Goal: Task Accomplishment & Management: Manage account settings

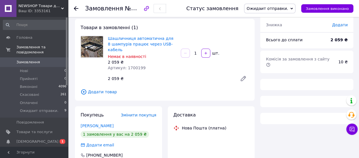
scroll to position [57, 0]
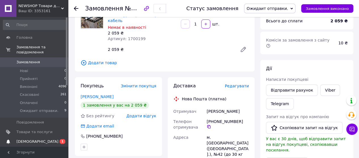
click at [29, 139] on span "[DEMOGRAPHIC_DATA]" at bounding box center [37, 141] width 42 height 5
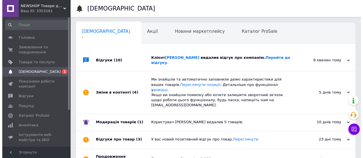
scroll to position [0, 2]
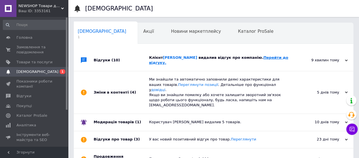
click at [252, 56] on link "Перейти до відгуку." at bounding box center [218, 60] width 139 height 9
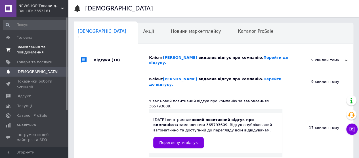
click at [30, 48] on span "Замовлення та повідомлення" at bounding box center [34, 50] width 36 height 10
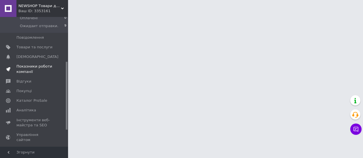
click at [32, 64] on span "Показники роботи компанії" at bounding box center [34, 69] width 36 height 10
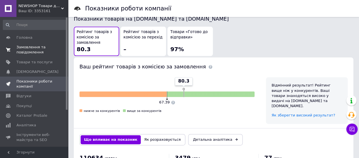
click at [27, 46] on span "Замовлення та повідомлення" at bounding box center [34, 50] width 36 height 10
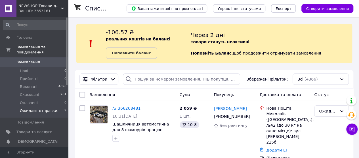
click at [45, 109] on span "Ожидаит отправки." at bounding box center [39, 111] width 39 height 5
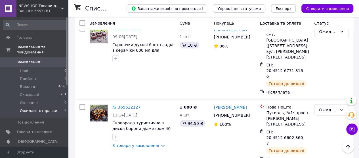
scroll to position [556, 0]
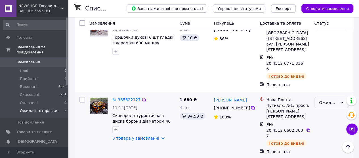
click at [331, 100] on div "Ожидаит отправки." at bounding box center [328, 103] width 18 height 6
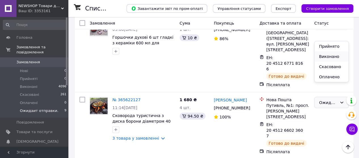
click at [325, 56] on li "Виконано" at bounding box center [331, 57] width 34 height 10
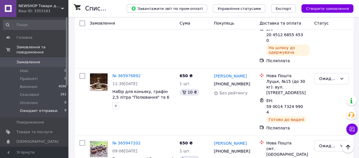
scroll to position [443, 0]
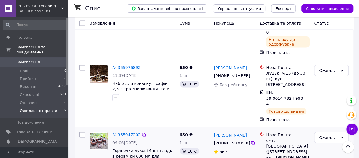
click at [308, 96] on icon at bounding box center [308, 98] width 5 height 5
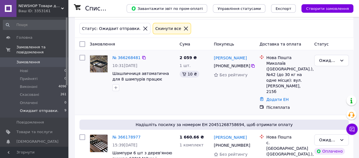
scroll to position [74, 0]
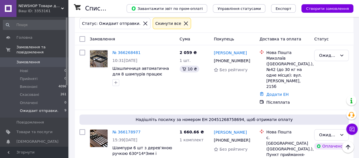
click at [143, 22] on icon at bounding box center [145, 24] width 4 height 4
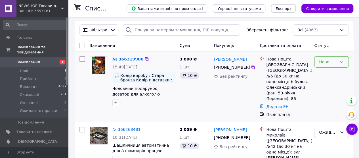
scroll to position [57, 0]
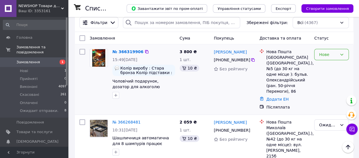
click at [331, 52] on div "Нове" at bounding box center [328, 55] width 18 height 6
click at [321, 65] on li "Прийнято" at bounding box center [331, 67] width 34 height 10
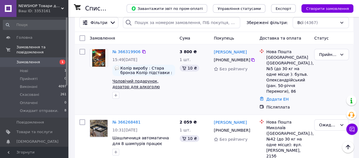
click at [135, 82] on span "Чоловічий подарунок, дозатор для алкоголю "Пожежник"/Наливайка, оригінальні под…" at bounding box center [139, 95] width 54 height 33
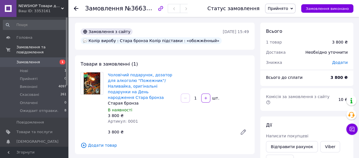
click at [290, 5] on span "Прийнято" at bounding box center [280, 9] width 30 height 10
click at [285, 45] on li "Ожидаит отправки." at bounding box center [287, 45] width 44 height 9
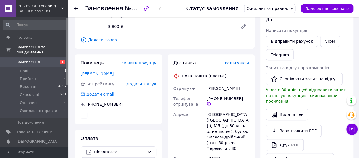
scroll to position [113, 0]
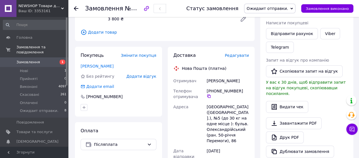
drag, startPoint x: 238, startPoint y: 74, endPoint x: 206, endPoint y: 76, distance: 31.6
click at [206, 76] on div "[PERSON_NAME]" at bounding box center [227, 81] width 45 height 10
copy div "[PERSON_NAME]"
click at [211, 94] on icon at bounding box center [208, 96] width 5 height 5
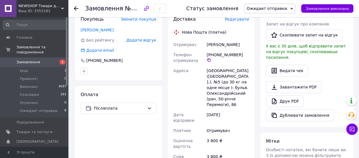
scroll to position [85, 0]
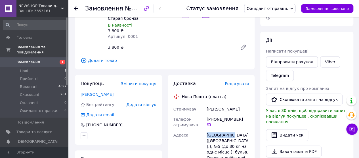
drag, startPoint x: 228, startPoint y: 132, endPoint x: 206, endPoint y: 131, distance: 22.1
click at [206, 131] on div "[GEOGRAPHIC_DATA] ([GEOGRAPHIC_DATA].), №5 (до 30 кг на одне місце ): бульв. Ол…" at bounding box center [227, 152] width 45 height 44
copy div "Біла Церква"
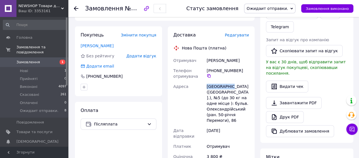
scroll to position [113, 0]
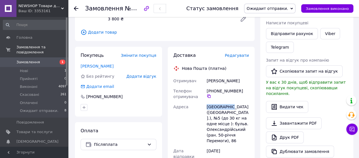
click at [35, 60] on span "Замовлення" at bounding box center [28, 62] width 24 height 5
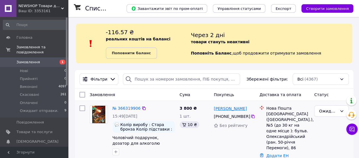
drag, startPoint x: 246, startPoint y: 118, endPoint x: 214, endPoint y: 110, distance: 32.0
click at [214, 110] on div "Єлизавета Фісун +380 97 991 00 99 Без рейтингу" at bounding box center [234, 136] width 46 height 66
click at [271, 154] on link "Додати ЕН" at bounding box center [277, 156] width 22 height 5
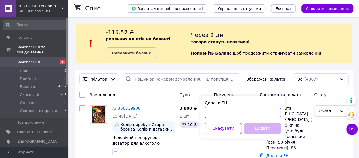
paste input "20451269148257"
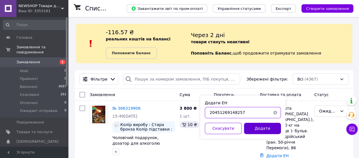
type input "20451269148257"
click at [260, 128] on button "Додати" at bounding box center [262, 128] width 37 height 11
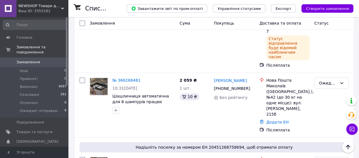
scroll to position [113, 0]
